Goal: Information Seeking & Learning: Find specific fact

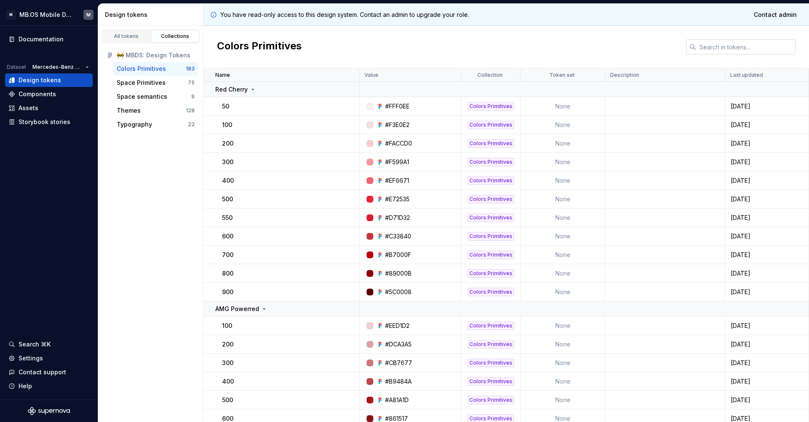
click at [707, 51] on input "text" at bounding box center [745, 46] width 99 height 15
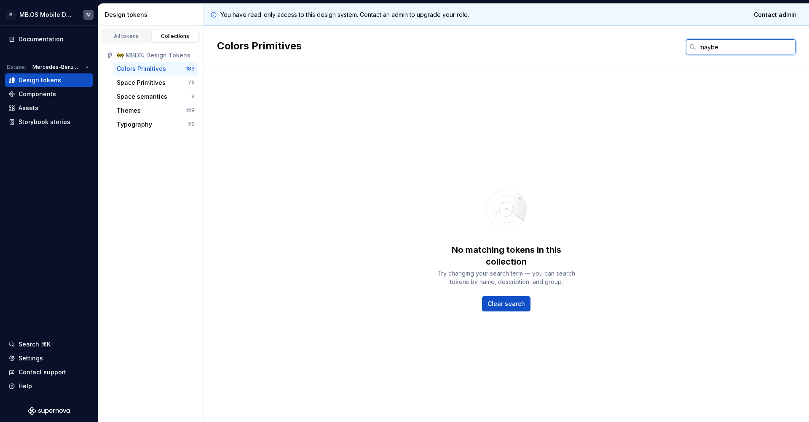
type input "maybe"
click at [156, 71] on div "Colors Primitives" at bounding box center [141, 68] width 49 height 8
click at [713, 46] on input "maybe" at bounding box center [745, 46] width 99 height 15
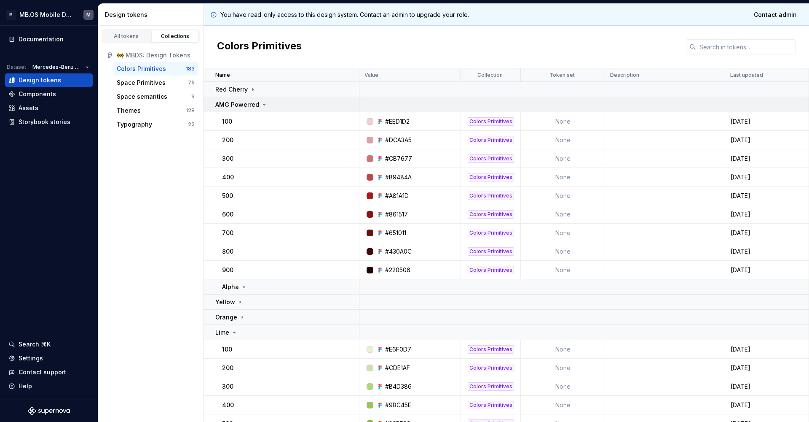
click at [330, 108] on div "AMG Powerred" at bounding box center [286, 104] width 143 height 8
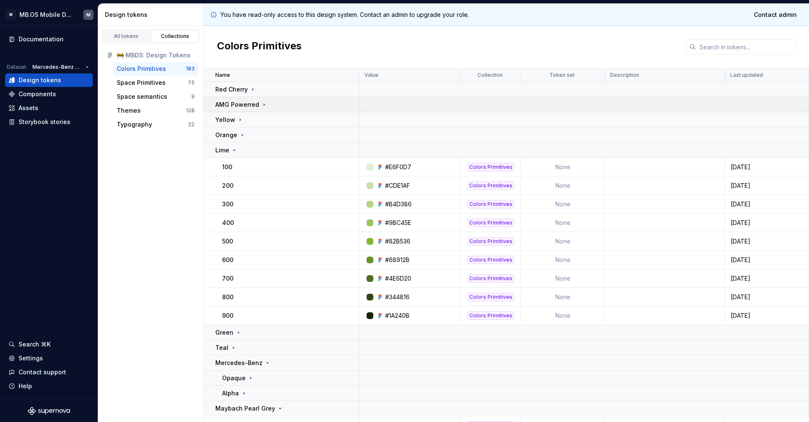
click at [330, 108] on div "AMG Powerred" at bounding box center [286, 104] width 143 height 8
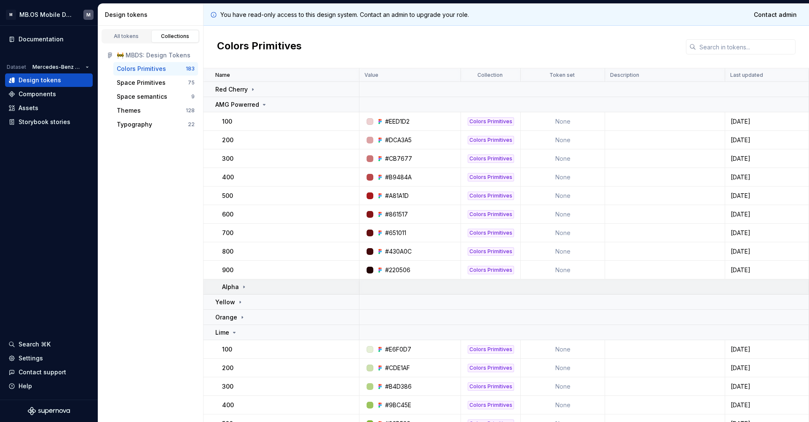
click at [277, 285] on div "Alpha" at bounding box center [290, 286] width 137 height 8
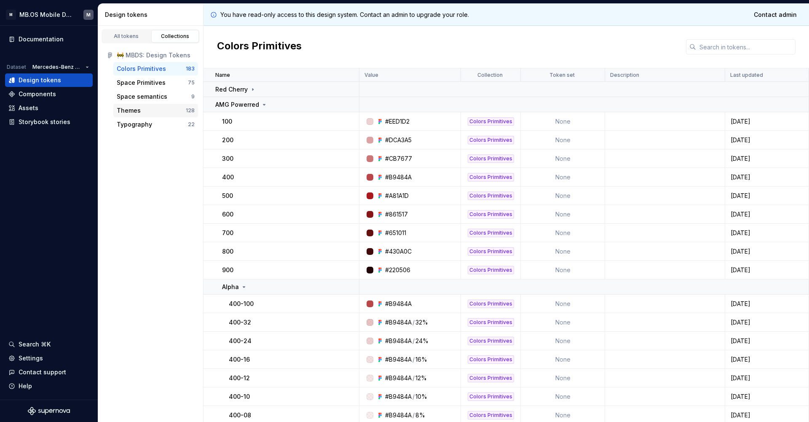
click at [150, 105] on div "Themes 128" at bounding box center [155, 110] width 85 height 13
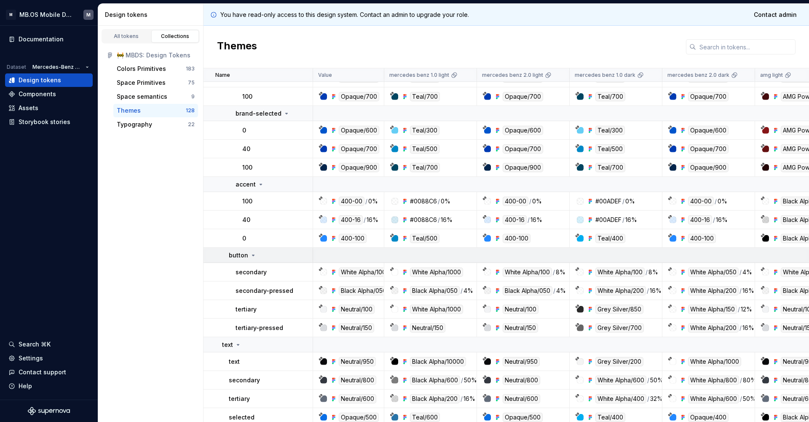
scroll to position [958, 0]
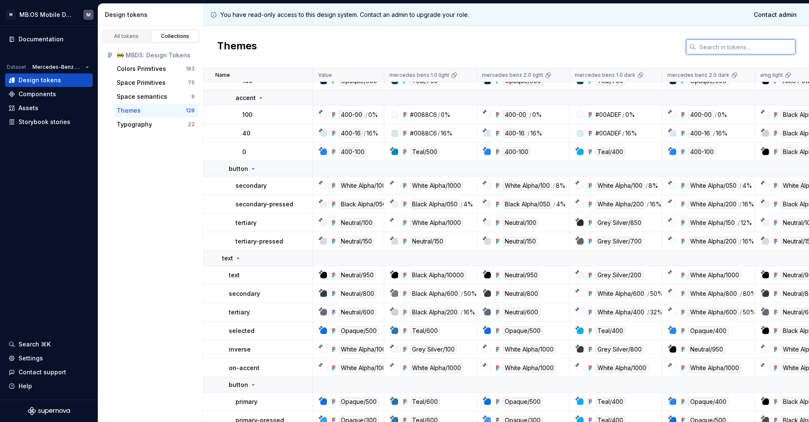
click at [709, 51] on input "text" at bounding box center [745, 46] width 99 height 15
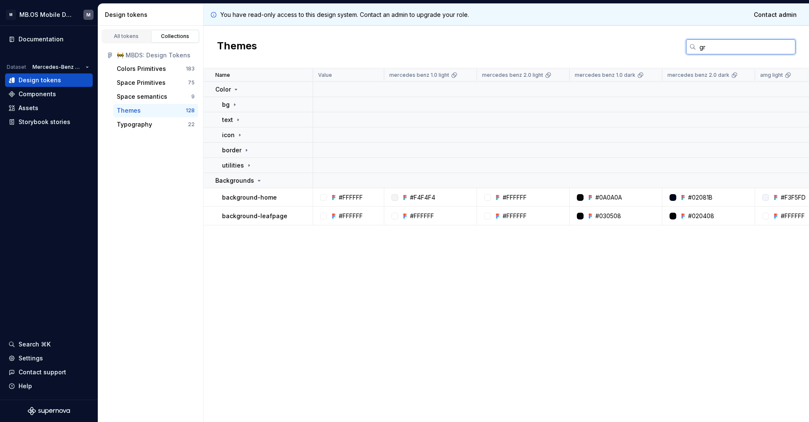
scroll to position [0, 0]
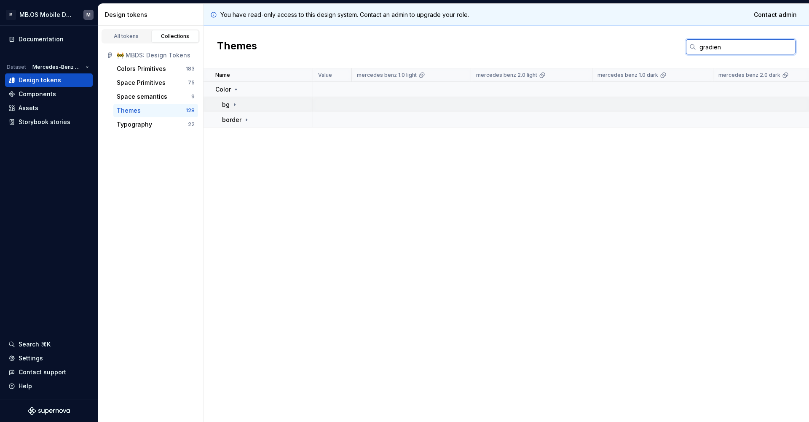
type input "gradien"
click at [235, 107] on icon at bounding box center [234, 104] width 7 height 7
click at [246, 115] on td "gradient" at bounding box center [259, 119] width 110 height 15
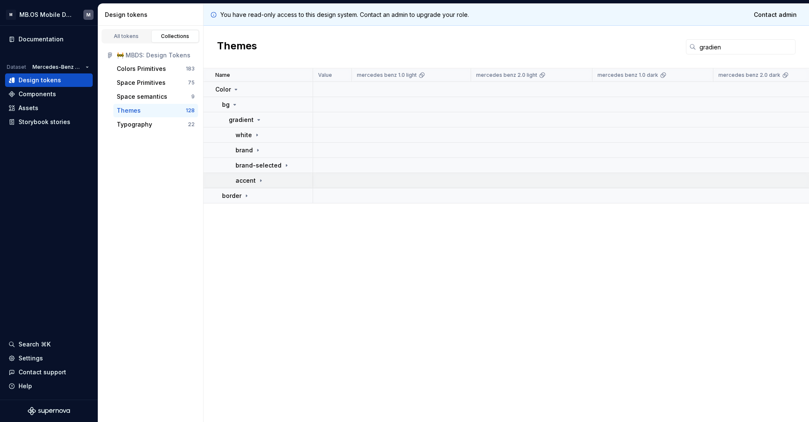
click at [249, 178] on p "accent" at bounding box center [246, 180] width 20 height 8
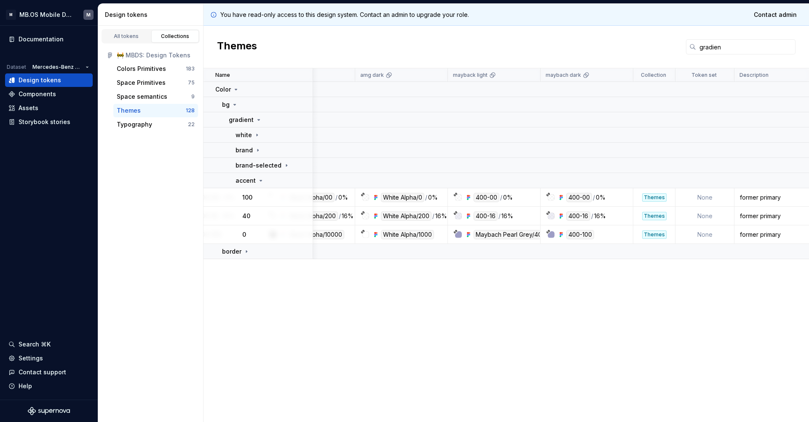
scroll to position [0, 494]
click at [711, 48] on input "gradien" at bounding box center [745, 46] width 99 height 15
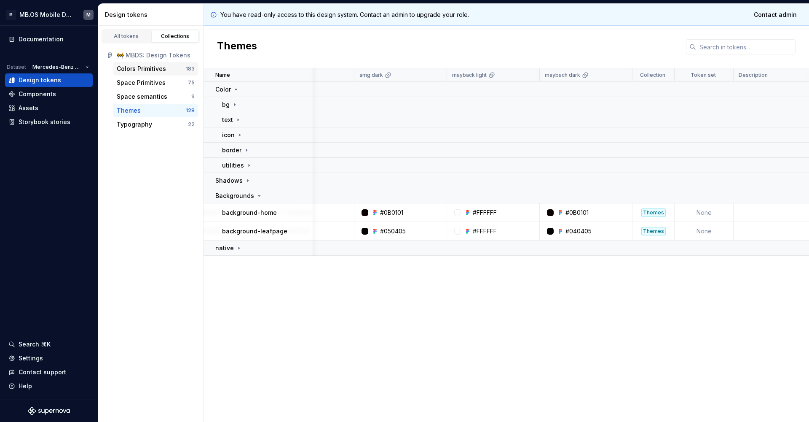
click at [172, 68] on div "Colors Primitives" at bounding box center [151, 68] width 69 height 8
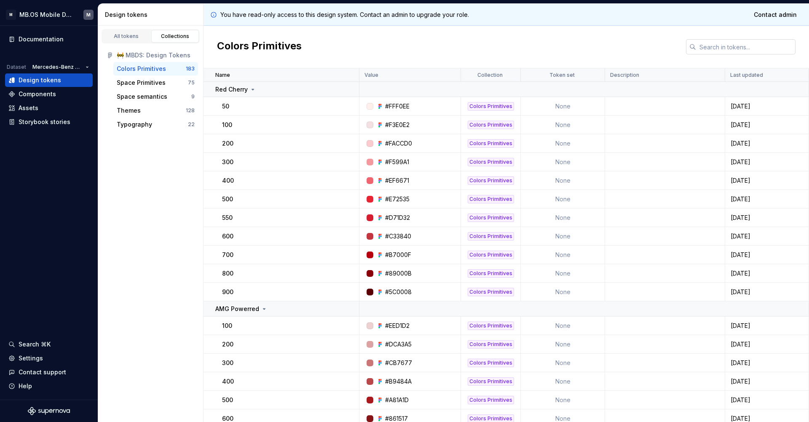
click at [710, 45] on input "text" at bounding box center [745, 46] width 99 height 15
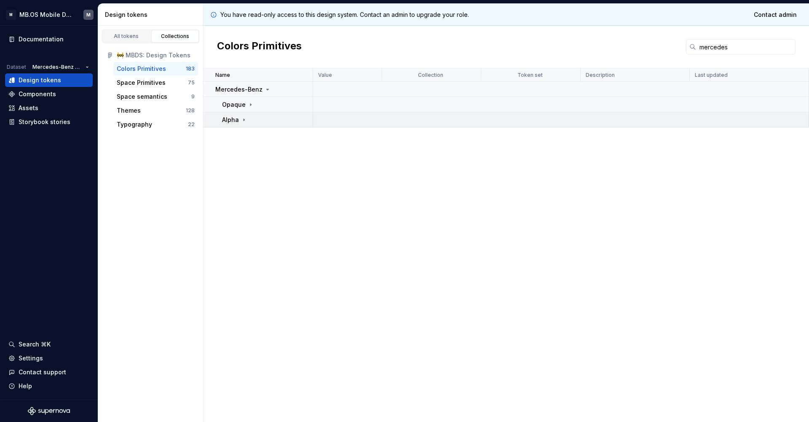
click at [241, 119] on icon at bounding box center [244, 119] width 7 height 7
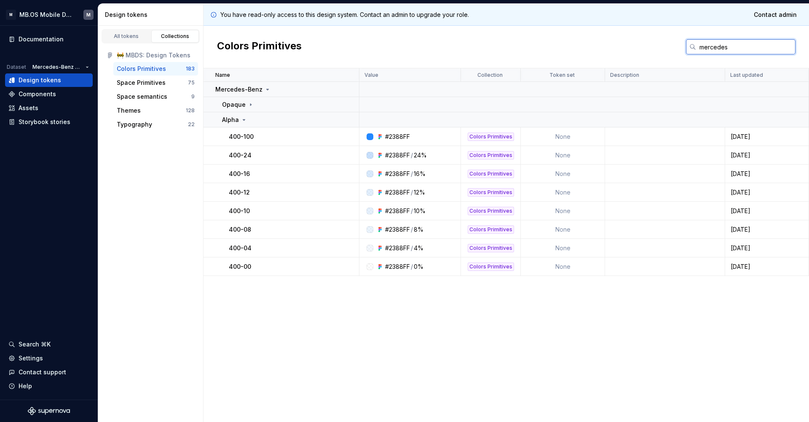
click at [721, 49] on input "mercedes" at bounding box center [745, 46] width 99 height 15
paste input "273857"
type input "273857"
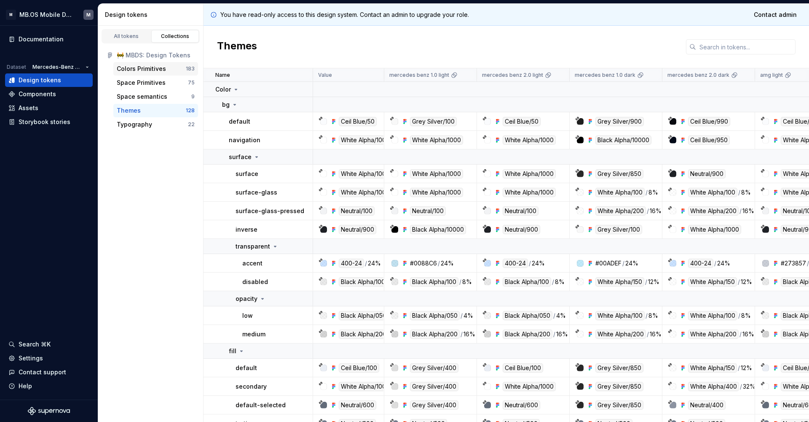
click at [169, 62] on div "Colors Primitives 183" at bounding box center [155, 68] width 85 height 13
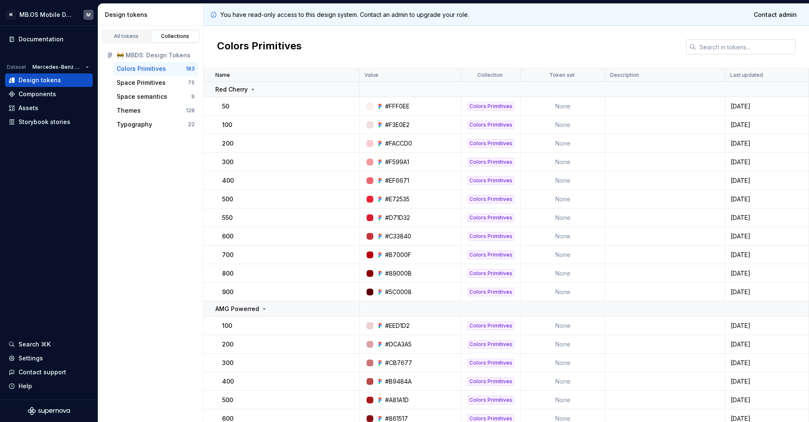
click at [717, 49] on input "text" at bounding box center [745, 46] width 99 height 15
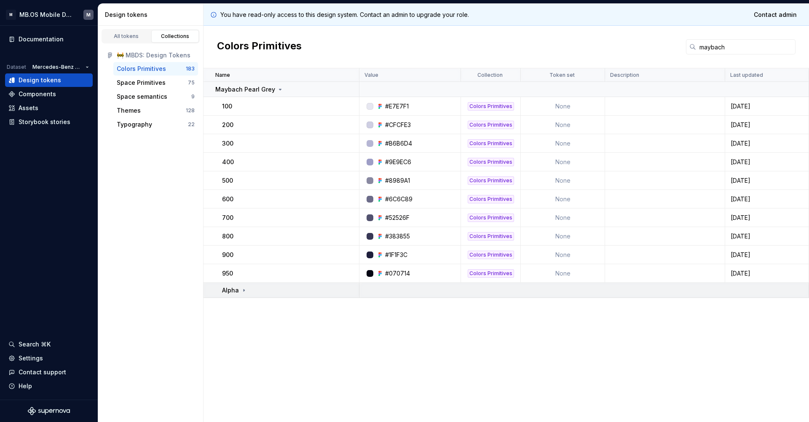
click at [239, 289] on div "Alpha" at bounding box center [234, 290] width 25 height 8
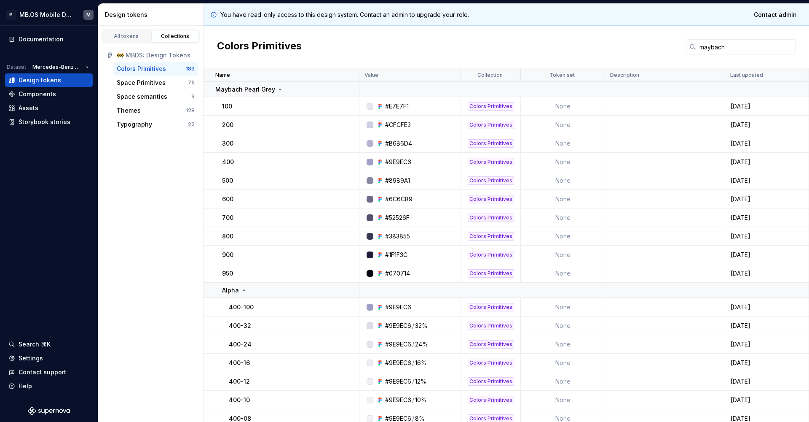
click at [710, 44] on input "maybach" at bounding box center [745, 46] width 99 height 15
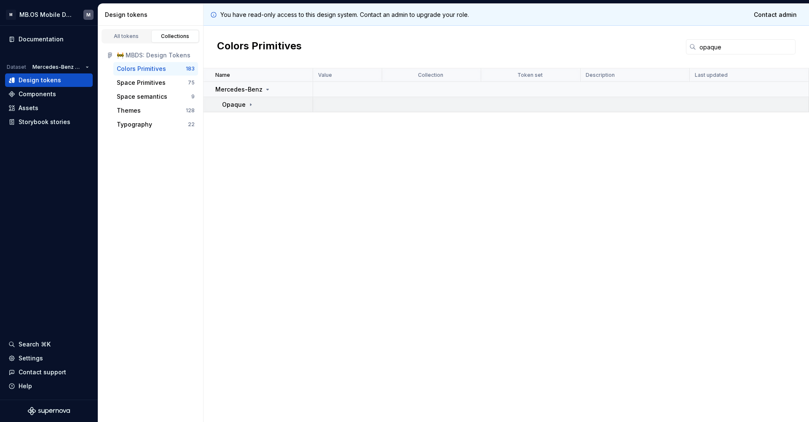
click at [245, 102] on div "Opaque" at bounding box center [238, 104] width 32 height 8
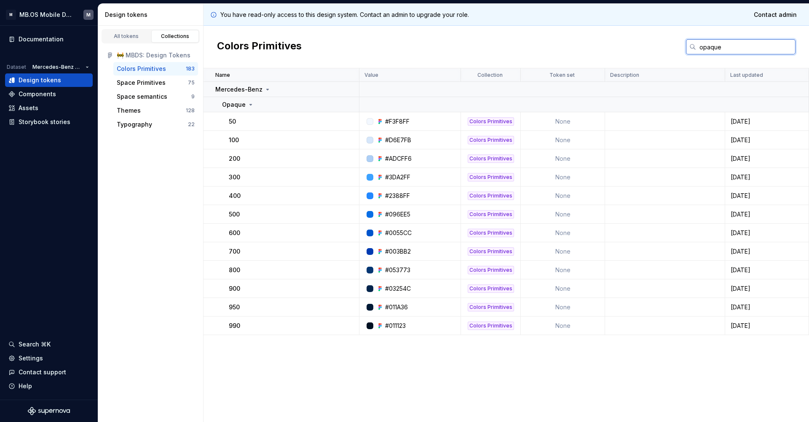
click at [715, 49] on input "opaque" at bounding box center [745, 46] width 99 height 15
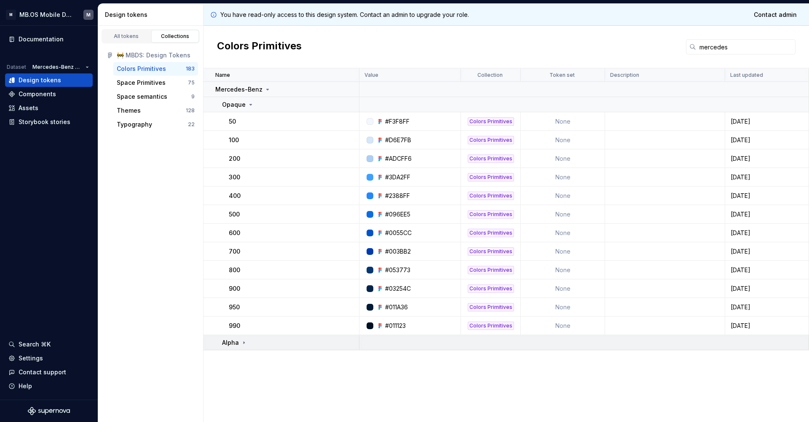
click at [244, 343] on icon at bounding box center [244, 342] width 1 height 2
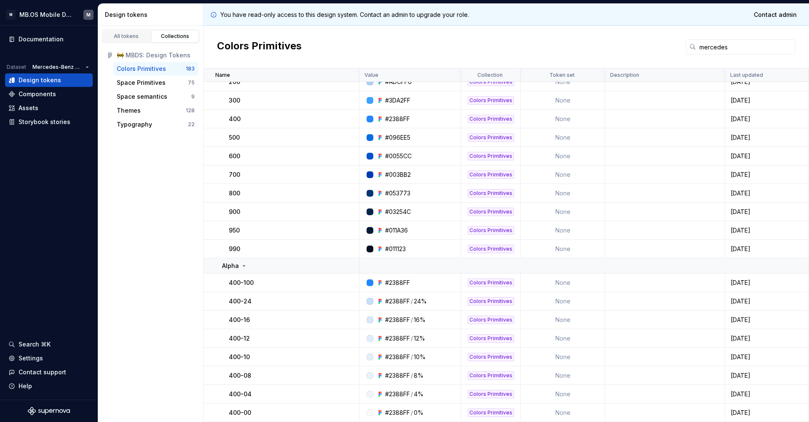
scroll to position [77, 0]
click at [717, 48] on input "mercedes" at bounding box center [745, 46] width 99 height 15
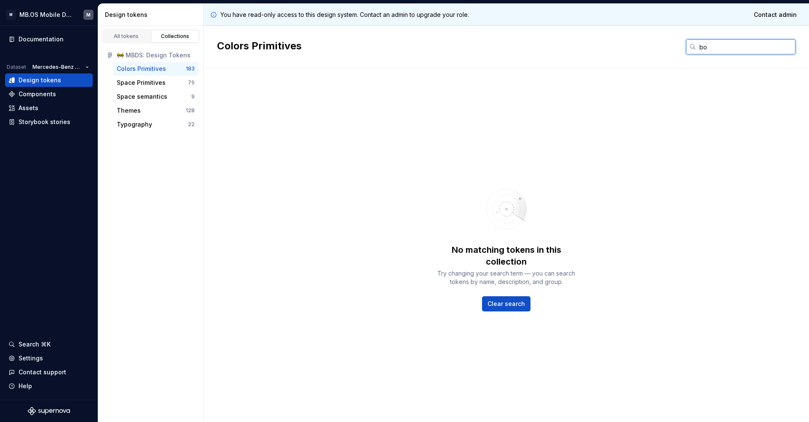
type input "b"
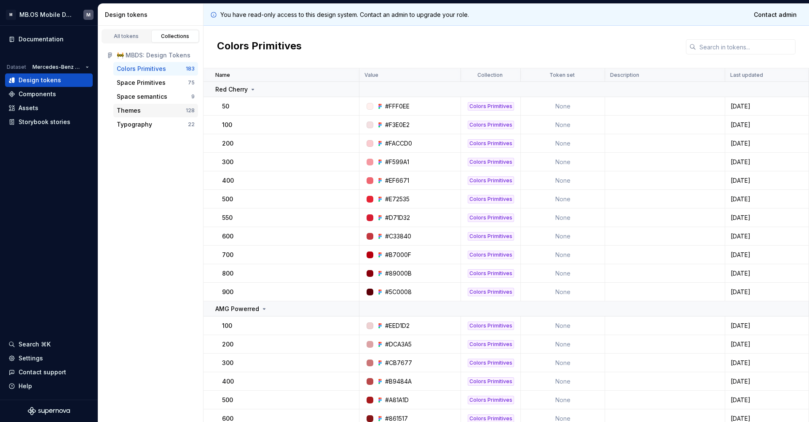
click at [168, 111] on div "Themes" at bounding box center [151, 110] width 69 height 8
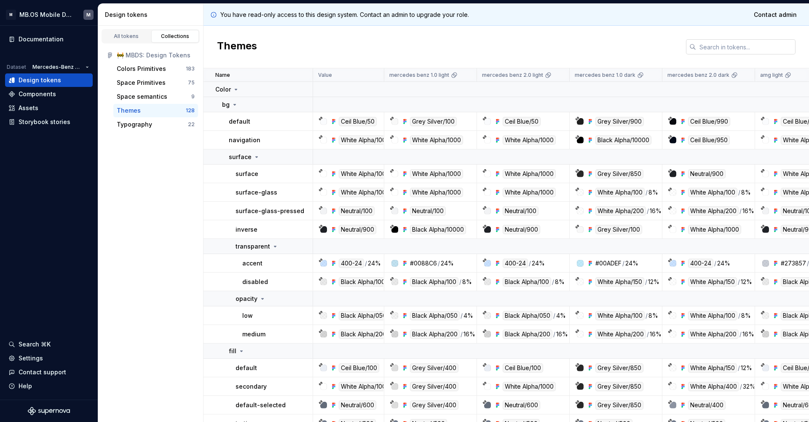
click at [716, 48] on input "text" at bounding box center [745, 46] width 99 height 15
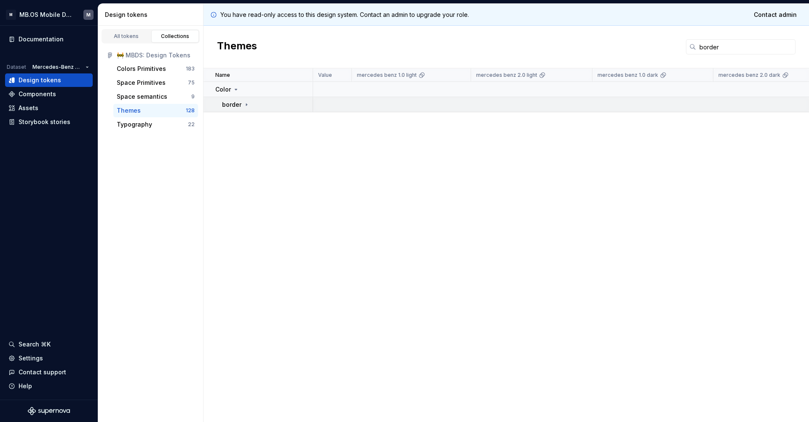
click at [253, 102] on div "border" at bounding box center [267, 104] width 90 height 8
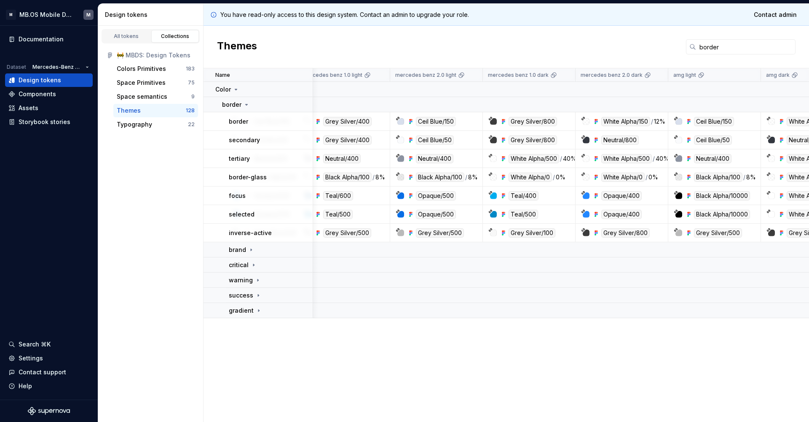
scroll to position [0, 94]
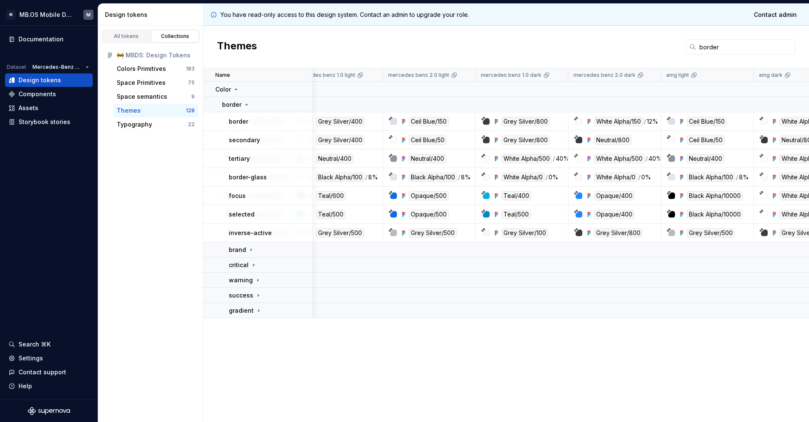
click at [713, 46] on input "border" at bounding box center [745, 46] width 99 height 15
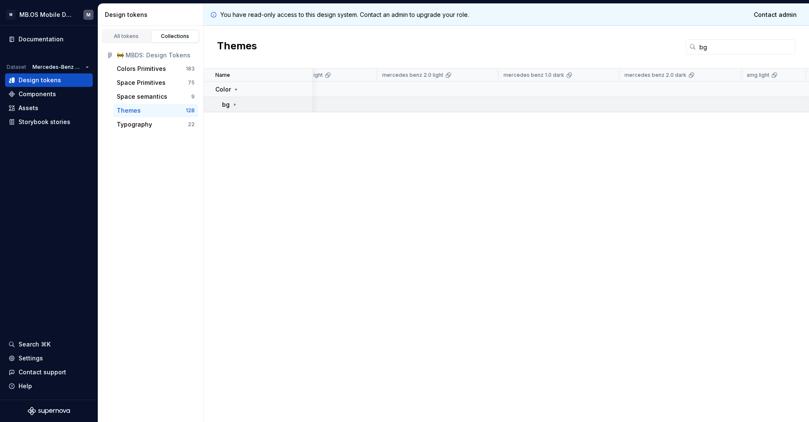
click at [234, 104] on icon at bounding box center [234, 104] width 1 height 2
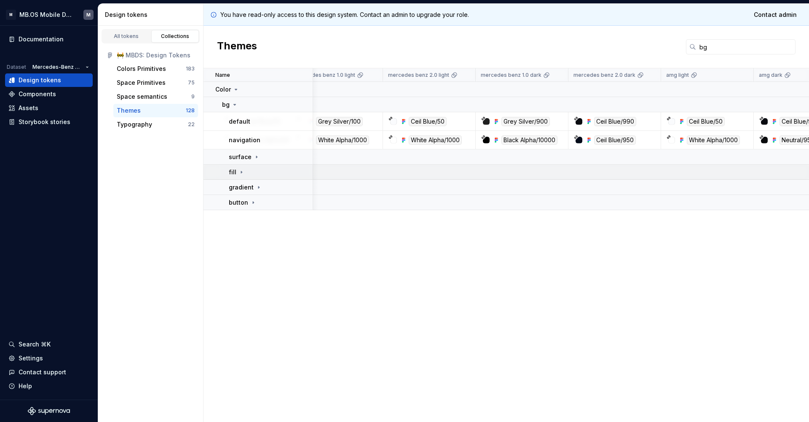
click at [239, 172] on icon at bounding box center [241, 172] width 7 height 7
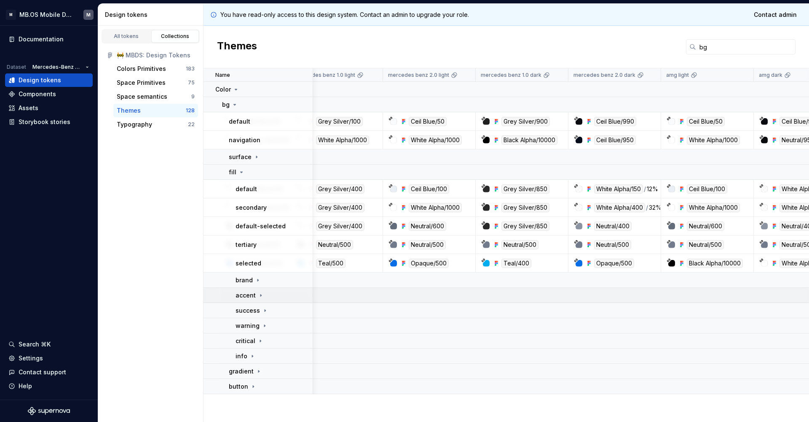
click at [250, 297] on p "accent" at bounding box center [246, 295] width 20 height 8
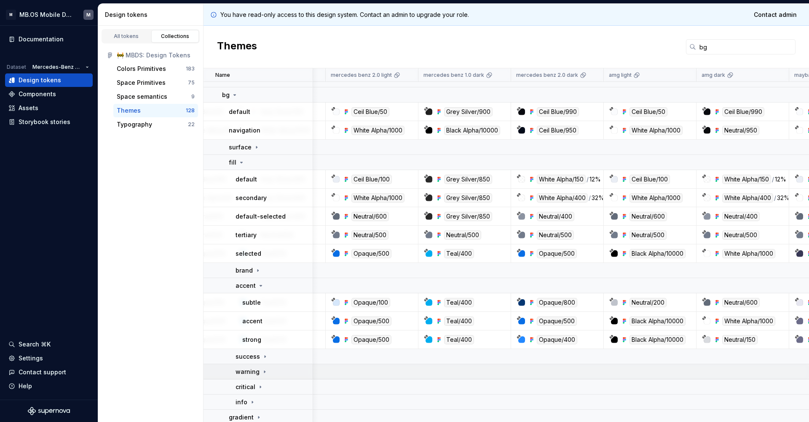
scroll to position [11, 151]
click at [717, 51] on input "bg" at bounding box center [745, 46] width 99 height 15
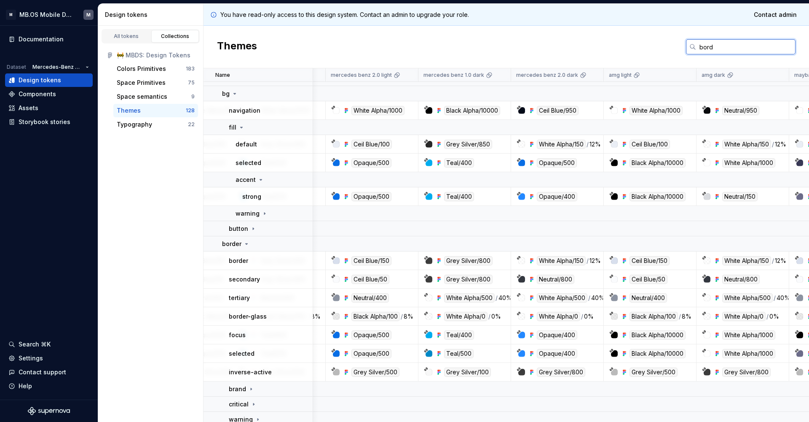
scroll to position [0, 151]
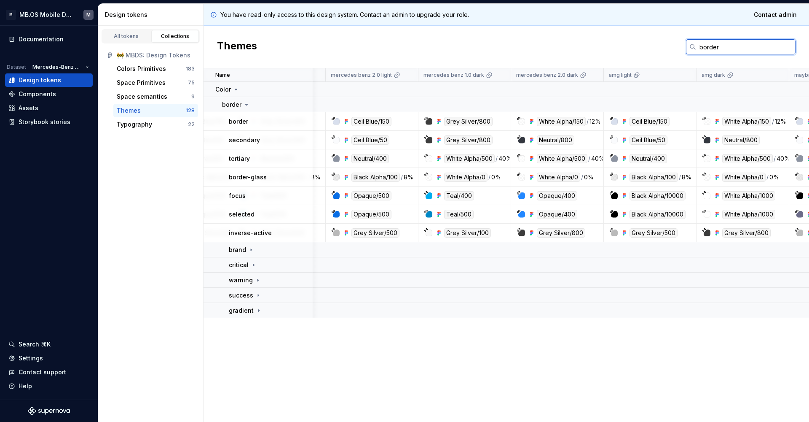
click at [704, 45] on input "border" at bounding box center [745, 46] width 99 height 15
type input "bg"
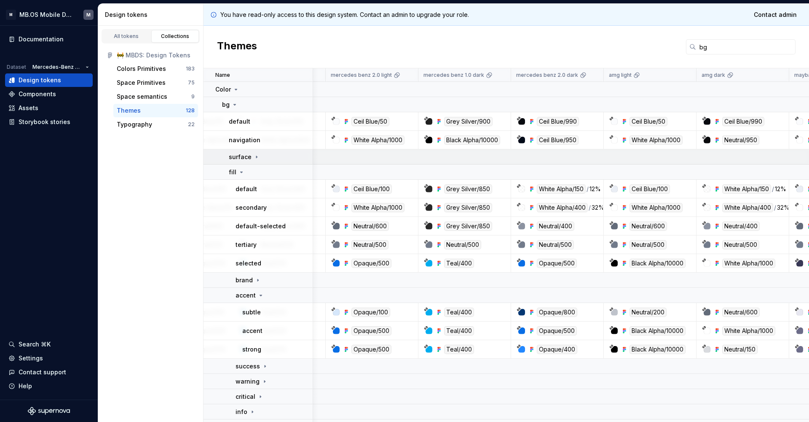
click at [245, 156] on p "surface" at bounding box center [240, 157] width 23 height 8
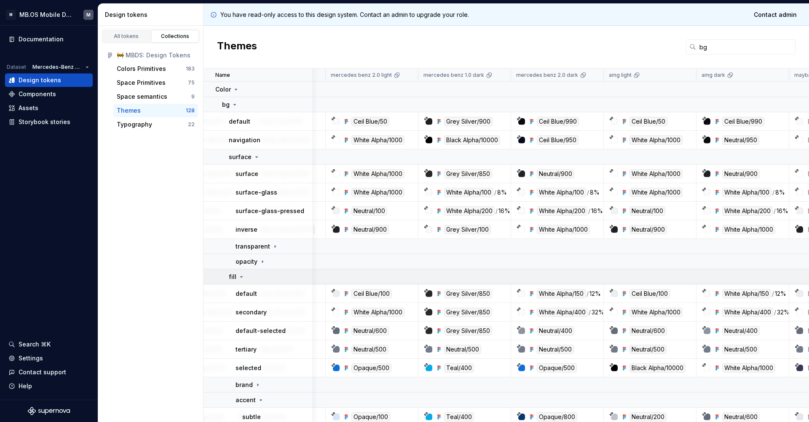
click at [238, 274] on icon at bounding box center [241, 276] width 7 height 7
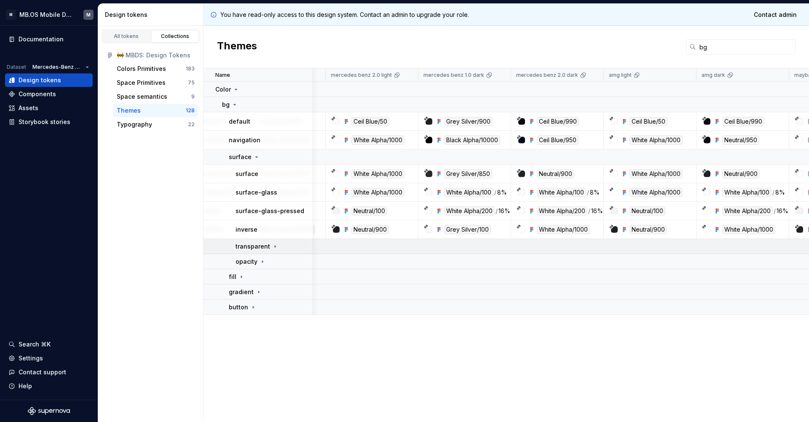
click at [263, 243] on p "transparent" at bounding box center [253, 246] width 35 height 8
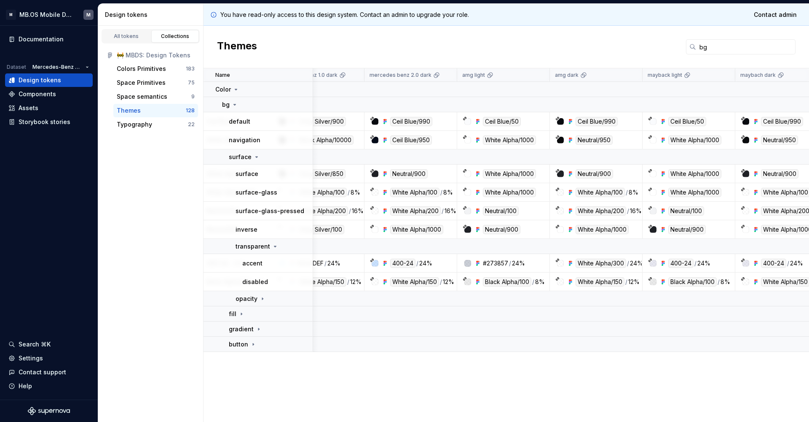
scroll to position [0, 298]
click at [500, 260] on div "#273857" at bounding box center [495, 263] width 25 height 8
copy div "273857"
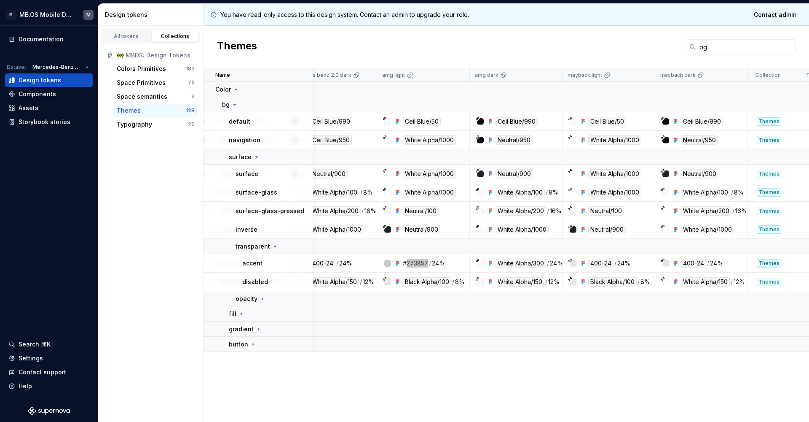
scroll to position [0, 357]
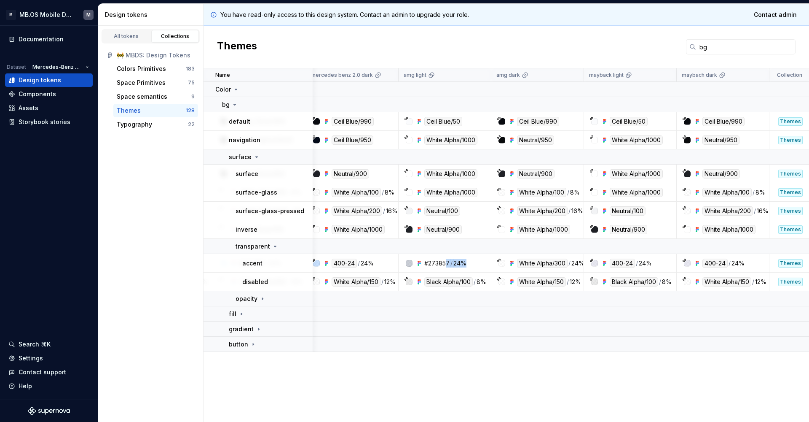
drag, startPoint x: 466, startPoint y: 263, endPoint x: 445, endPoint y: 263, distance: 21.5
click at [445, 263] on div "#273857 / 24%" at bounding box center [447, 263] width 86 height 8
click at [470, 261] on div "#273857 / 24%" at bounding box center [447, 263] width 86 height 8
click at [249, 157] on p "surface" at bounding box center [240, 157] width 23 height 8
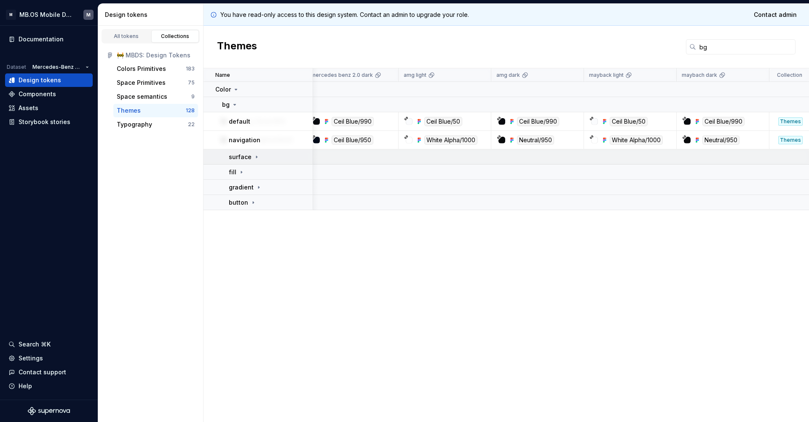
click at [247, 154] on p "surface" at bounding box center [240, 157] width 23 height 8
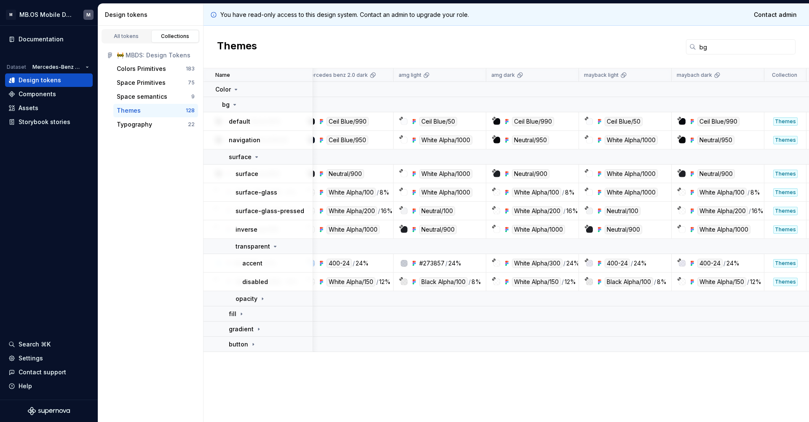
scroll to position [0, 361]
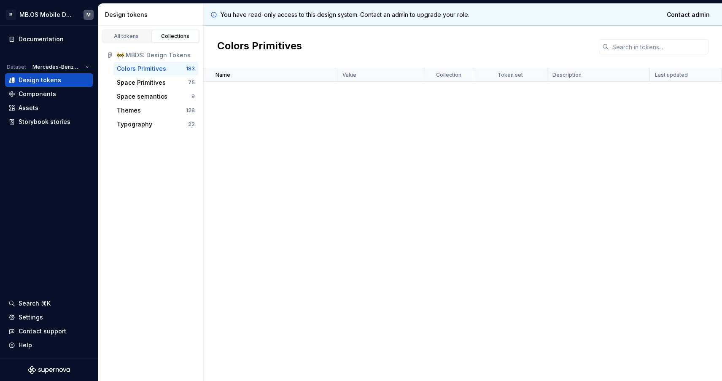
scroll to position [1777, 0]
